Goal: Task Accomplishment & Management: Use online tool/utility

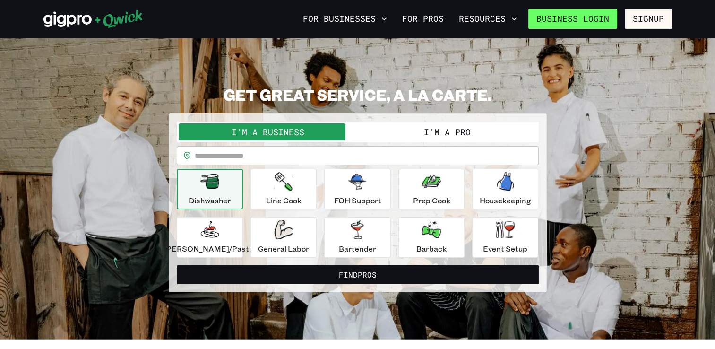
click at [570, 26] on link "Business Login" at bounding box center [572, 19] width 89 height 20
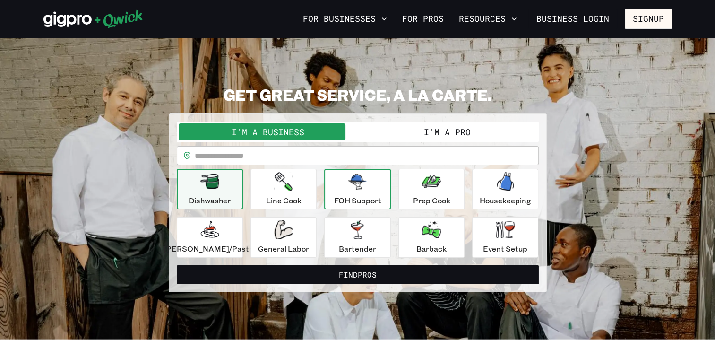
click at [346, 196] on p "FOH Support" at bounding box center [357, 200] width 47 height 11
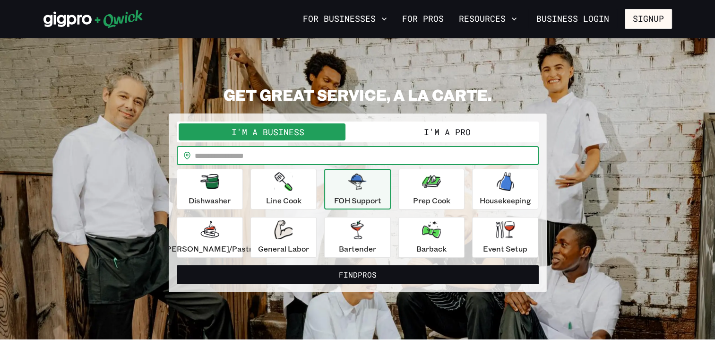
click at [261, 155] on input "text" at bounding box center [367, 155] width 344 height 19
type input "*****"
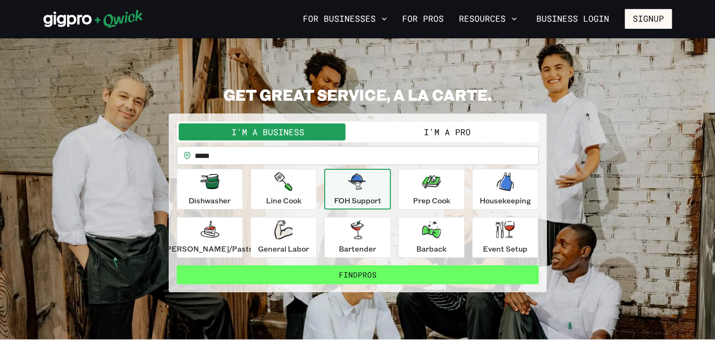
click at [437, 275] on button "Find Pros" at bounding box center [358, 274] width 362 height 19
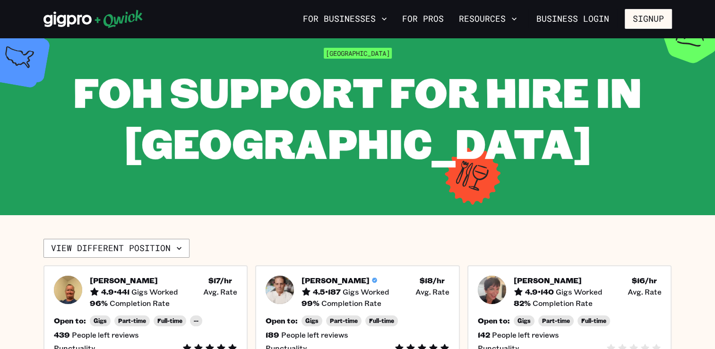
scroll to position [38, 0]
click at [437, 275] on h5 "$ 18 /hr •" at bounding box center [432, 279] width 25 height 9
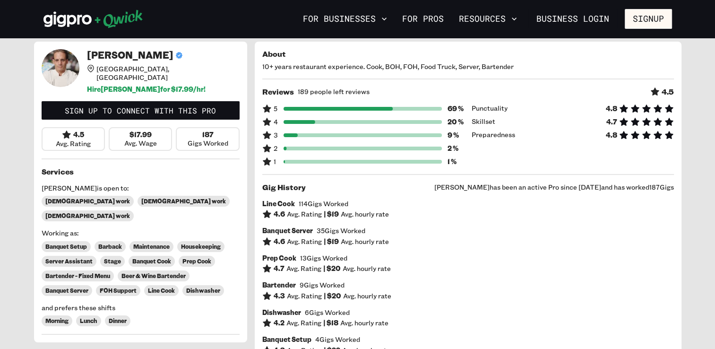
scroll to position [5, 0]
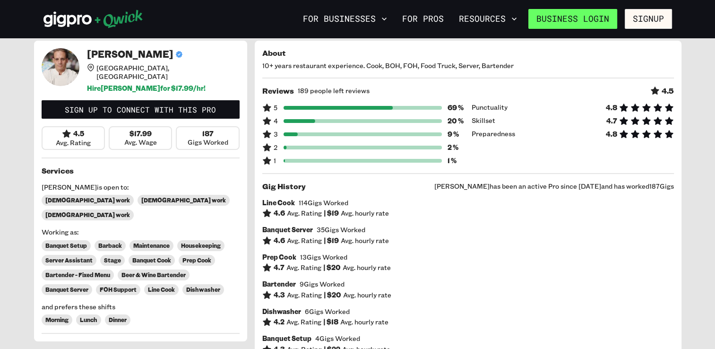
click at [571, 25] on link "Business Login" at bounding box center [572, 19] width 89 height 20
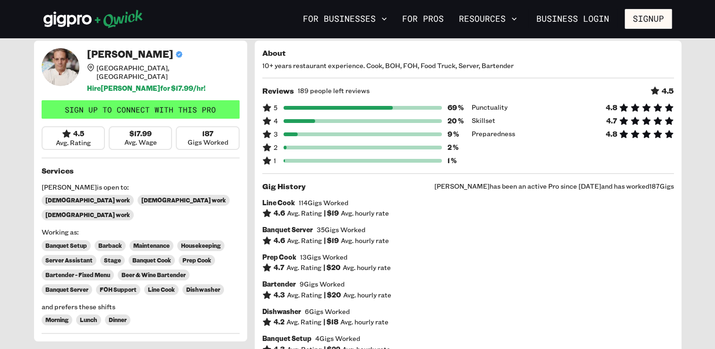
click at [138, 104] on link "Sign up to connect with this Pro" at bounding box center [141, 109] width 198 height 19
